Goal: Transaction & Acquisition: Book appointment/travel/reservation

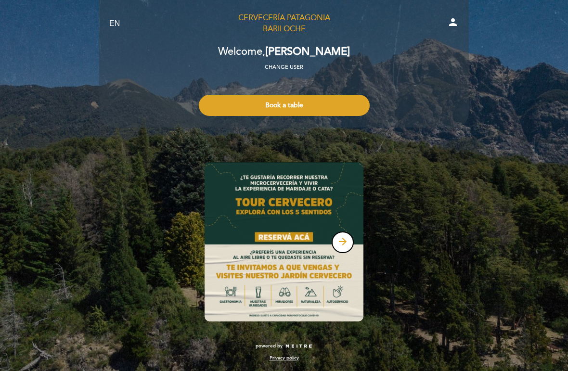
click at [323, 104] on button "Book a table" at bounding box center [284, 105] width 171 height 21
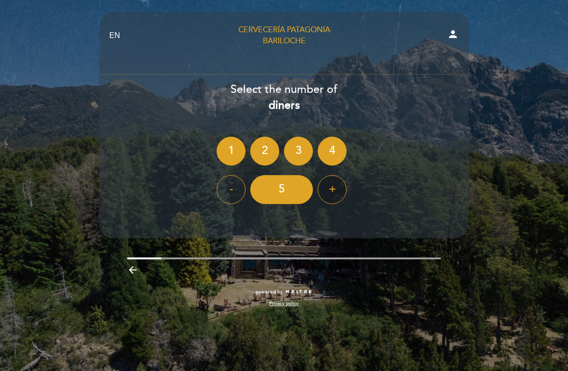
click at [341, 182] on div "+" at bounding box center [332, 189] width 29 height 29
click at [342, 187] on div "+" at bounding box center [332, 189] width 29 height 29
click at [339, 188] on div "+" at bounding box center [332, 189] width 29 height 29
click at [334, 189] on div "+" at bounding box center [332, 189] width 29 height 29
click at [243, 182] on div "-" at bounding box center [231, 189] width 29 height 29
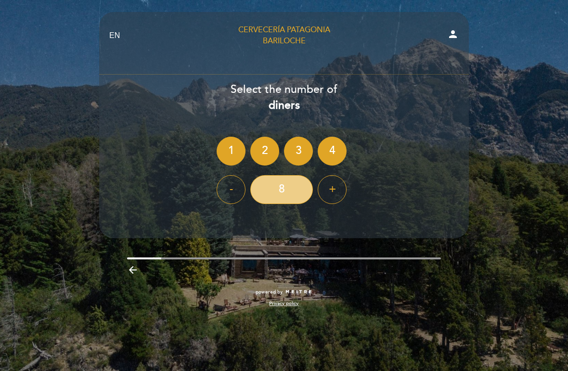
click at [286, 184] on div "8" at bounding box center [281, 189] width 63 height 29
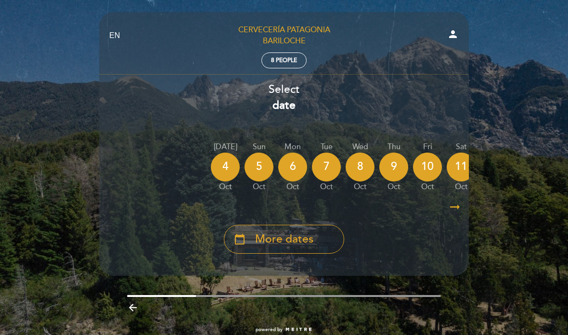
click at [265, 157] on div "5" at bounding box center [259, 167] width 29 height 29
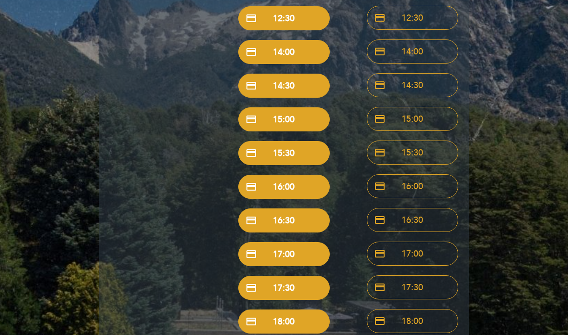
scroll to position [172, 0]
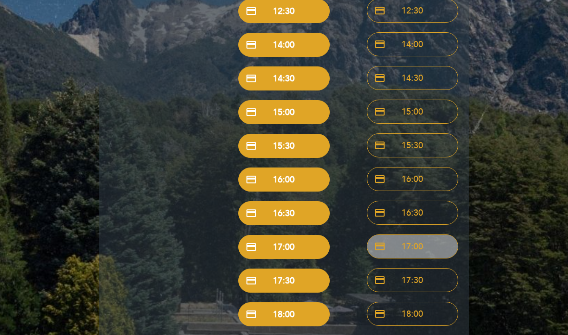
click at [427, 245] on button "credit_card 17:00" at bounding box center [412, 247] width 91 height 24
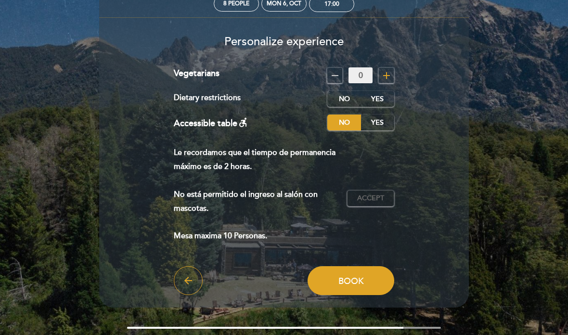
scroll to position [57, 0]
click at [377, 197] on span "Accept" at bounding box center [370, 199] width 27 height 10
click at [378, 194] on span "Accepted" at bounding box center [370, 199] width 37 height 10
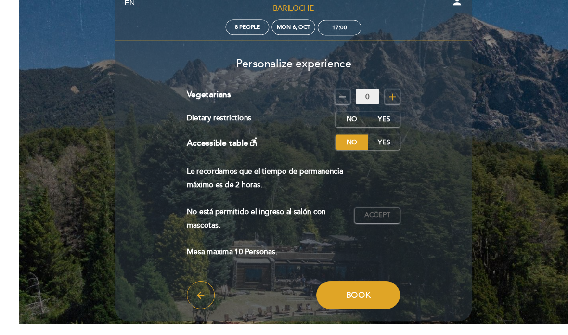
scroll to position [38, 0]
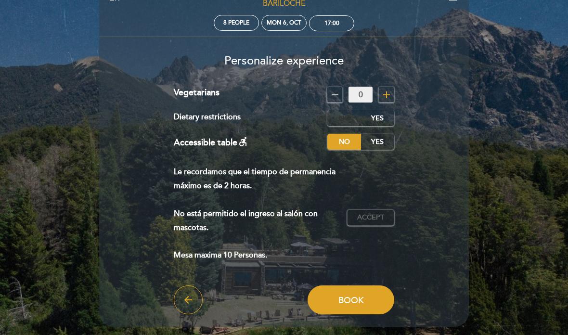
click at [345, 115] on label "No" at bounding box center [344, 118] width 34 height 16
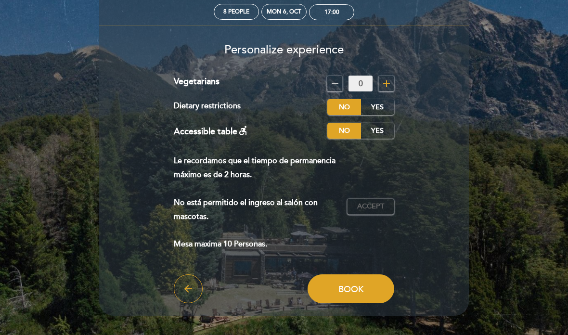
scroll to position [32, 0]
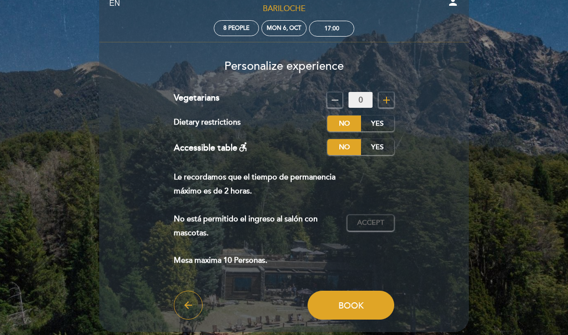
click at [383, 218] on span "Accept" at bounding box center [370, 223] width 27 height 10
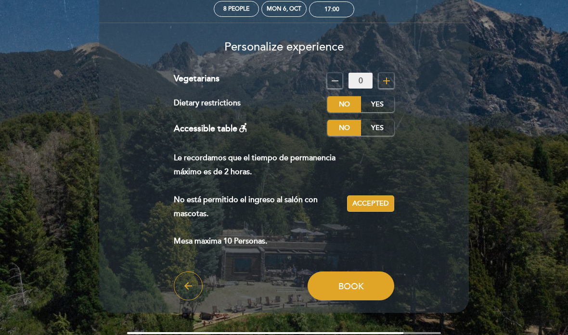
scroll to position [52, 0]
click at [365, 283] on button "Book" at bounding box center [351, 286] width 87 height 29
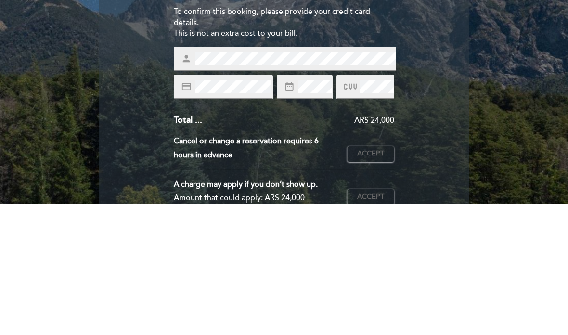
click at [511, 46] on div "EN ES PT Cervecería Patagonia Bariloche person 8 people Mon 6, Oct 17:00 Welcom…" at bounding box center [284, 277] width 568 height 554
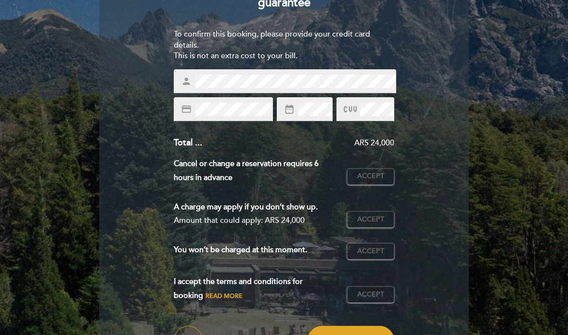
scroll to position [107, 0]
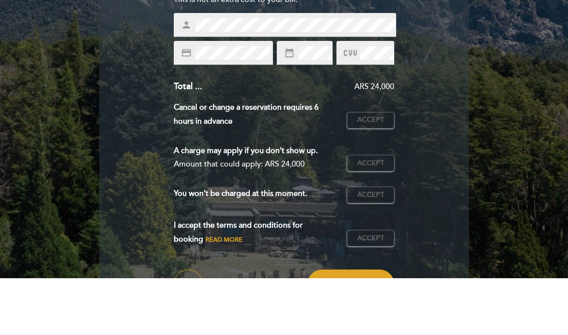
click at [451, 49] on div "Enter the details of your guarantee To confirm this booking, please provide you…" at bounding box center [284, 166] width 356 height 378
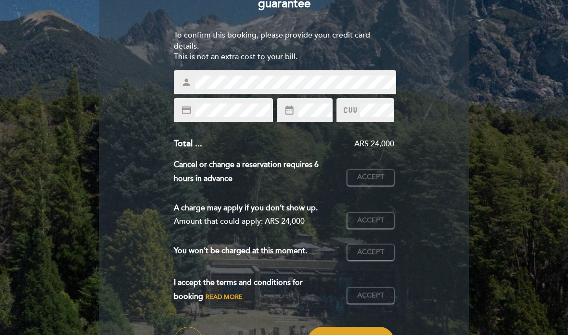
click at [382, 181] on button "Accept Accepted" at bounding box center [370, 177] width 47 height 16
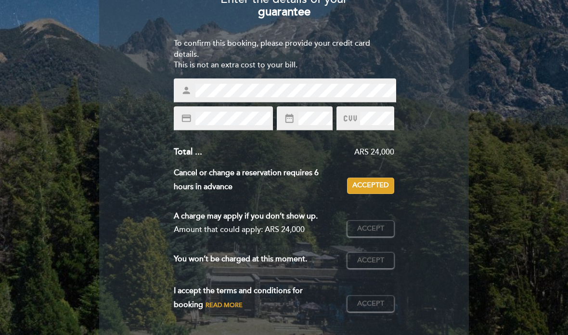
click at [377, 299] on span "Accept" at bounding box center [370, 304] width 27 height 10
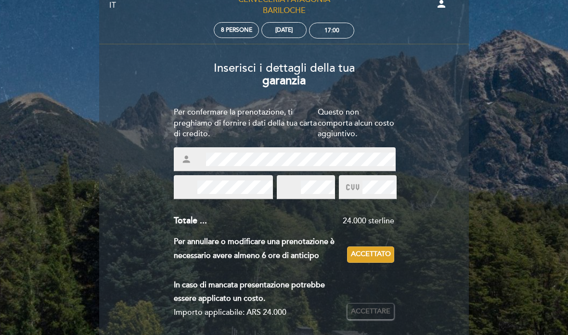
scroll to position [0, 0]
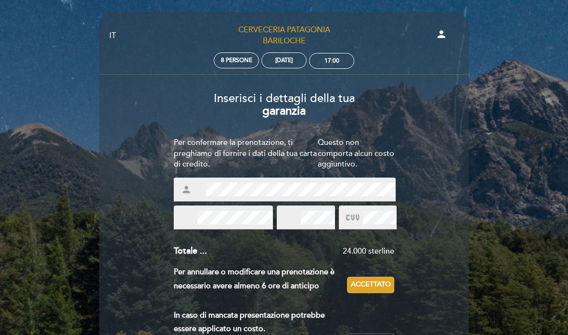
click at [383, 281] on font "Accettato" at bounding box center [371, 284] width 40 height 8
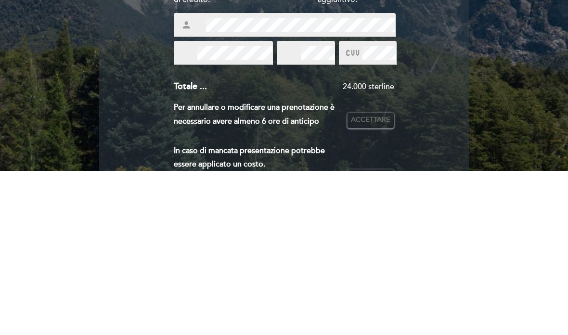
click at [52, 59] on div "IT ES PT Cerveceria Patagonia Bariloche persona 8 persone lunedì 6 ottobre 17:0…" at bounding box center [284, 290] width 568 height 580
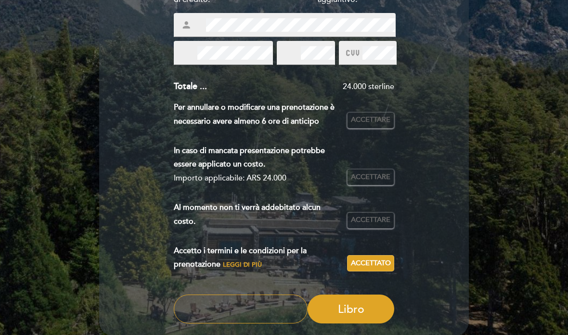
click at [79, 83] on div "IT ES PT Cerveceria Patagonia Bariloche persona 8 persone lunedì 6 ottobre 17:0…" at bounding box center [284, 125] width 568 height 580
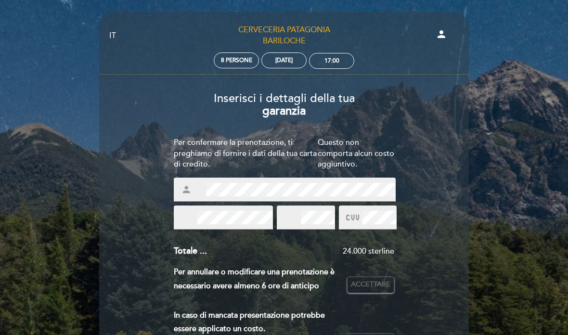
click at [116, 88] on h3 "Inserisci i dettagli della tua garanzia" at bounding box center [284, 101] width 356 height 33
click at [243, 62] on font "8 persone" at bounding box center [236, 60] width 31 height 7
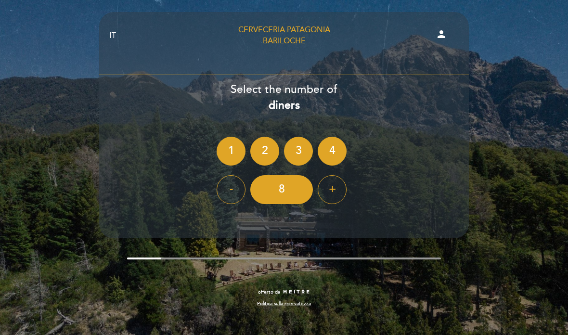
click at [342, 196] on div "+" at bounding box center [332, 189] width 29 height 29
click at [231, 194] on font "-" at bounding box center [231, 188] width 3 height 13
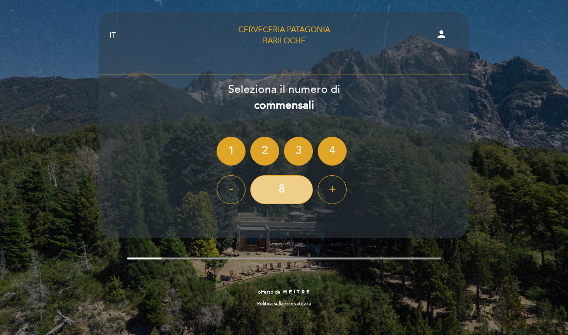
click at [268, 187] on div "8" at bounding box center [281, 189] width 63 height 29
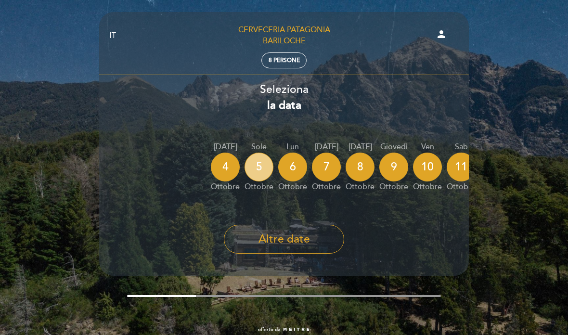
click at [256, 157] on div "5" at bounding box center [259, 167] width 29 height 29
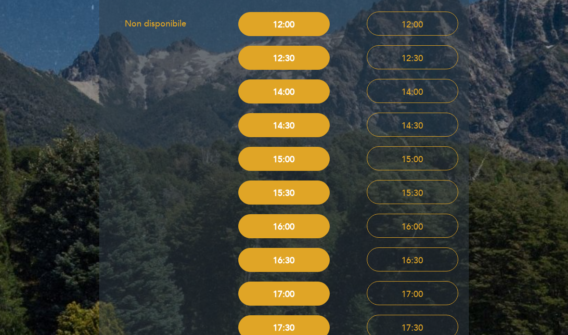
scroll to position [134, 0]
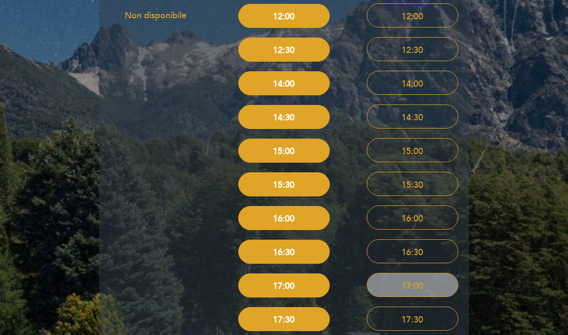
click at [392, 286] on font "carta di credito" at bounding box center [440, 285] width 133 height 12
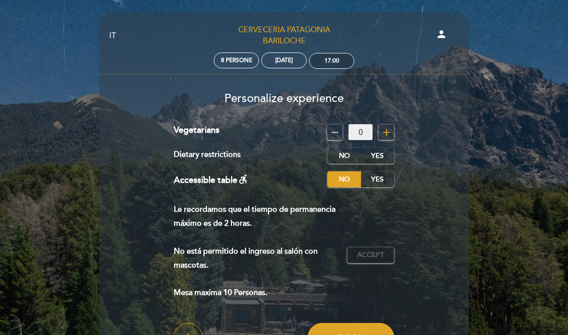
click at [326, 63] on div "17:00" at bounding box center [331, 60] width 15 height 7
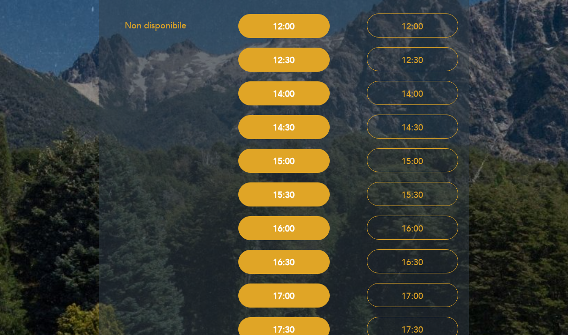
scroll to position [127, 0]
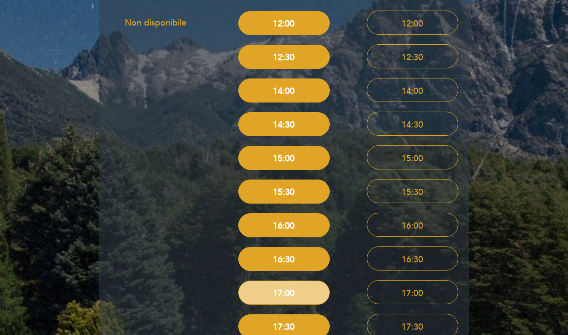
click at [265, 290] on font "carta di credito" at bounding box center [312, 293] width 133 height 12
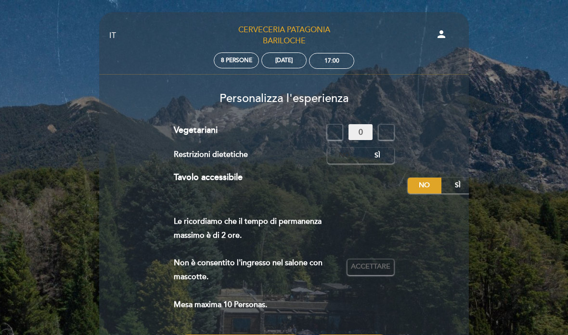
click at [348, 150] on label "NO" at bounding box center [344, 156] width 34 height 16
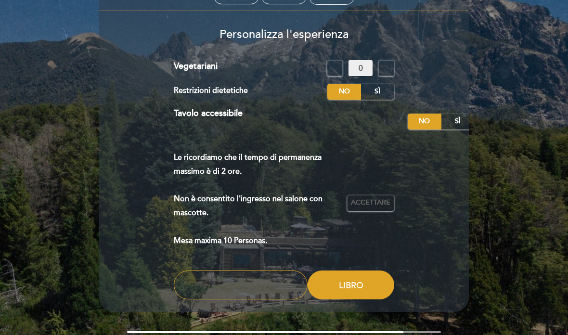
scroll to position [65, 0]
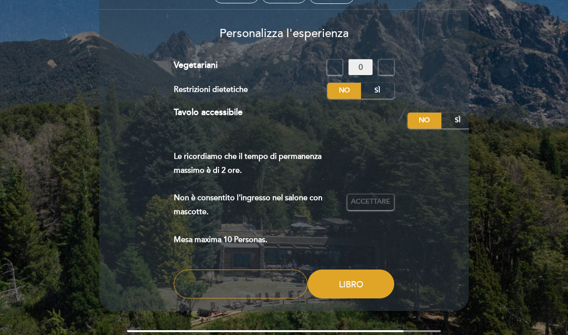
click at [377, 200] on font "Accettare" at bounding box center [370, 202] width 39 height 8
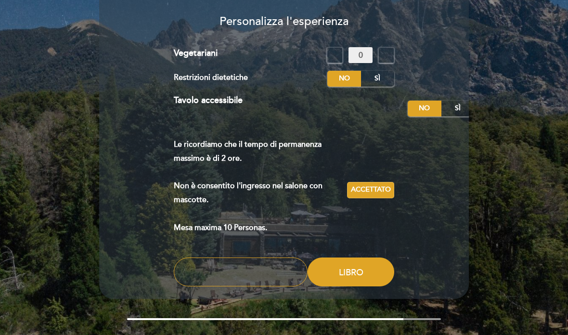
scroll to position [116, 0]
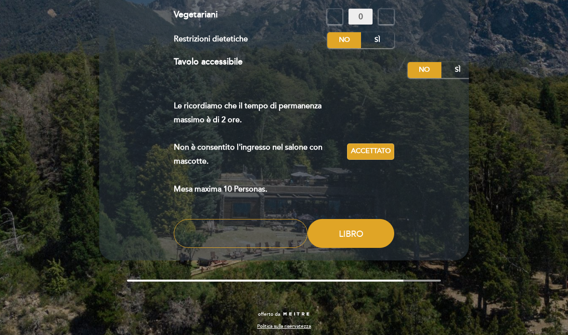
click at [270, 226] on icon "freccia_indietro" at bounding box center [240, 233] width 185 height 15
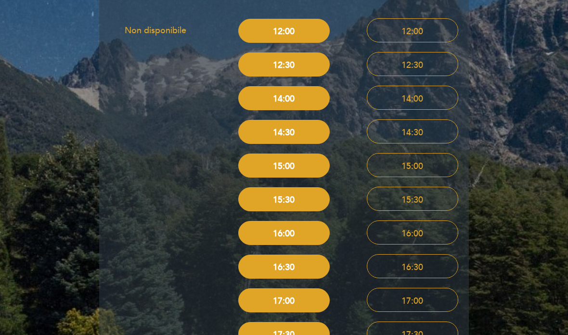
scroll to position [119, 0]
click at [305, 300] on font "carta di credito" at bounding box center [312, 301] width 133 height 12
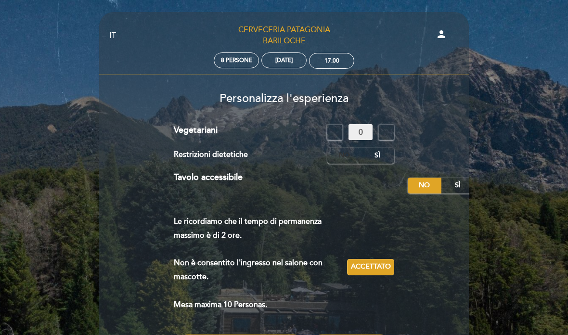
click at [339, 155] on font "NO" at bounding box center [344, 156] width 11 height 8
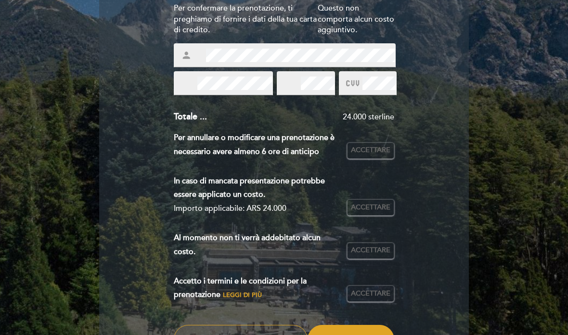
scroll to position [133, 0]
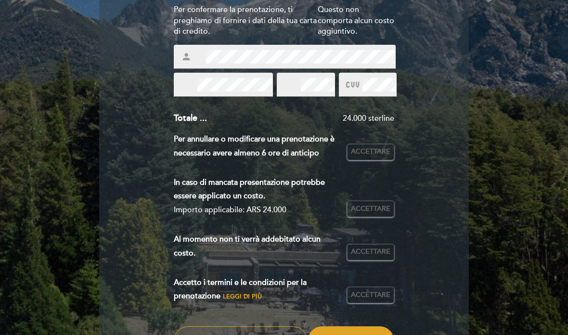
click at [194, 115] on font "Totale ..." at bounding box center [190, 118] width 33 height 11
click at [202, 121] on font "Totale ..." at bounding box center [190, 118] width 33 height 11
click at [373, 156] on button "Accettare Accettato" at bounding box center [370, 152] width 47 height 16
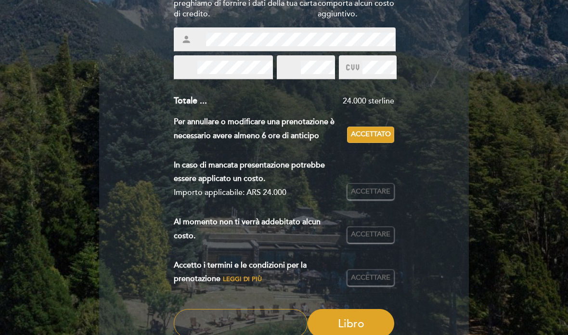
click at [377, 187] on font "Accettare" at bounding box center [370, 191] width 39 height 8
click at [385, 230] on font "Accettare" at bounding box center [370, 234] width 39 height 8
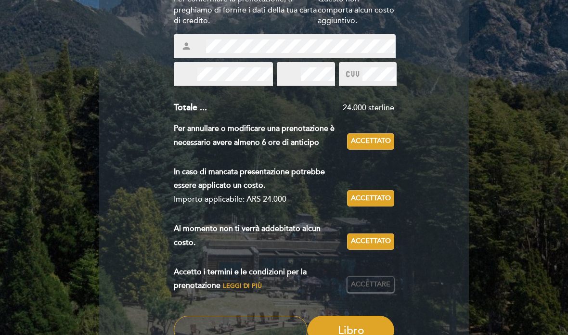
click at [384, 286] on button "Accettare Accettato" at bounding box center [370, 284] width 47 height 16
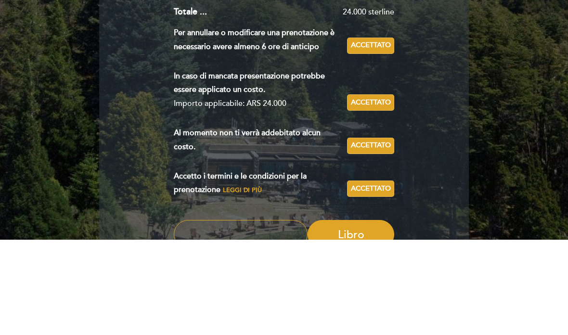
scroll to position [200, 0]
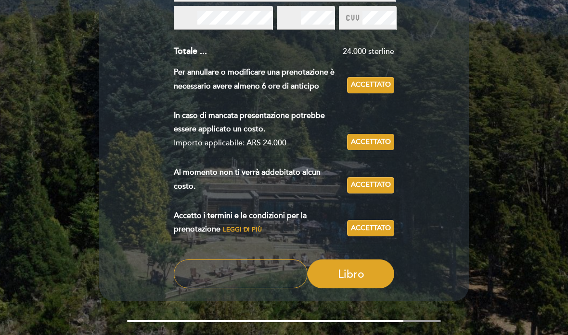
click at [357, 268] on font "Libro" at bounding box center [351, 274] width 26 height 13
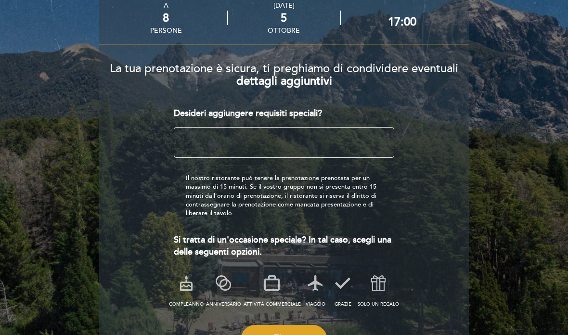
scroll to position [57, 0]
click at [319, 285] on icon at bounding box center [315, 282] width 25 height 25
click at [349, 279] on icon at bounding box center [342, 282] width 25 height 25
click at [323, 278] on icon at bounding box center [315, 282] width 25 height 25
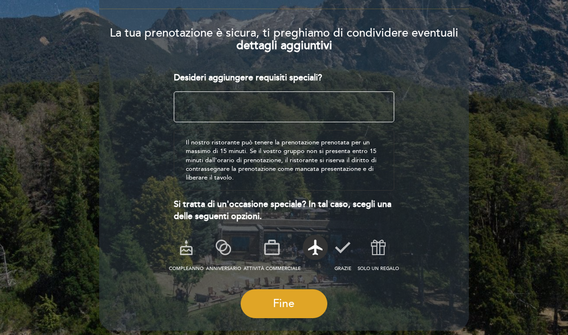
scroll to position [93, 0]
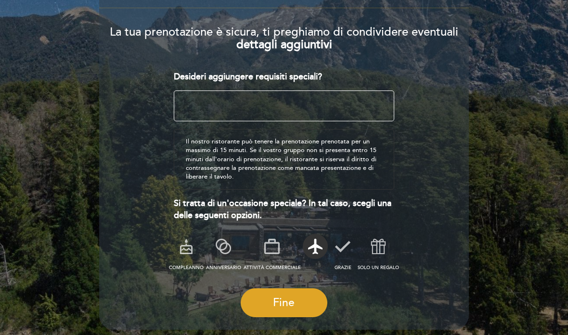
click at [294, 304] on font "Fine" at bounding box center [284, 302] width 22 height 13
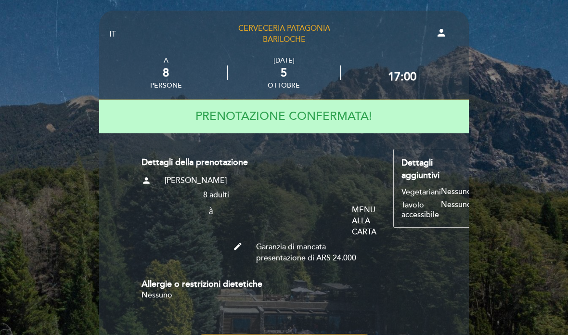
scroll to position [0, 0]
